Goal: Obtain resource: Download file/media

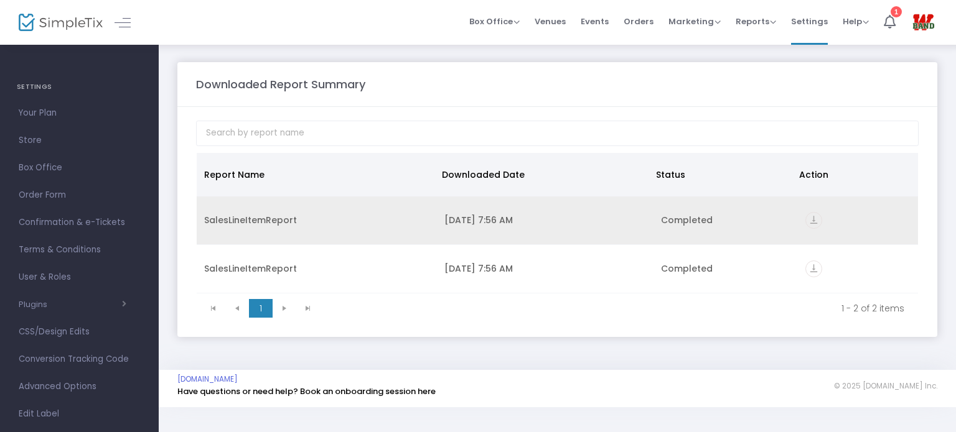
click at [808, 219] on icon "vertical_align_bottom" at bounding box center [813, 220] width 17 height 17
